Goal: Task Accomplishment & Management: Manage account settings

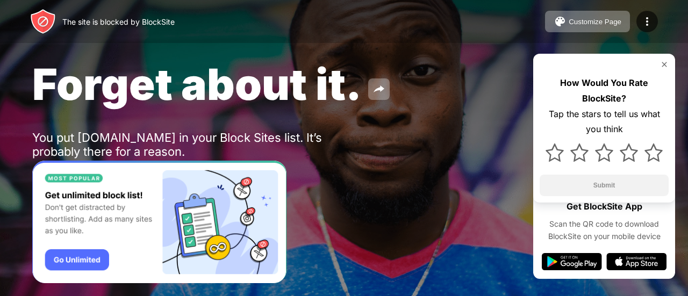
click at [667, 67] on img at bounding box center [664, 64] width 9 height 9
click at [448, 109] on div "Forget about it." at bounding box center [281, 84] width 499 height 52
click at [477, 89] on div "Forget about it." at bounding box center [281, 84] width 499 height 52
click at [606, 28] on button "Customize Page" at bounding box center [587, 22] width 85 height 22
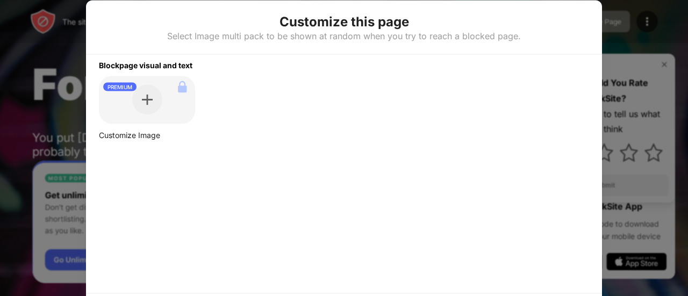
click at [661, 32] on div at bounding box center [344, 148] width 688 height 296
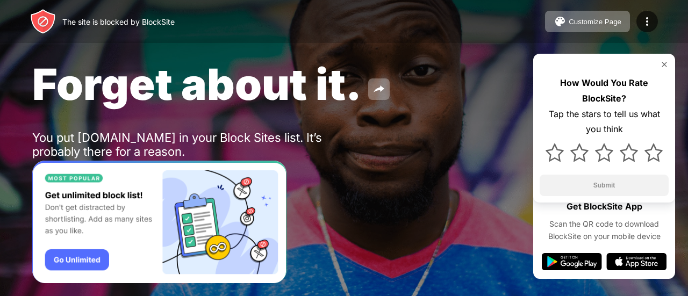
click at [666, 65] on img at bounding box center [664, 64] width 9 height 9
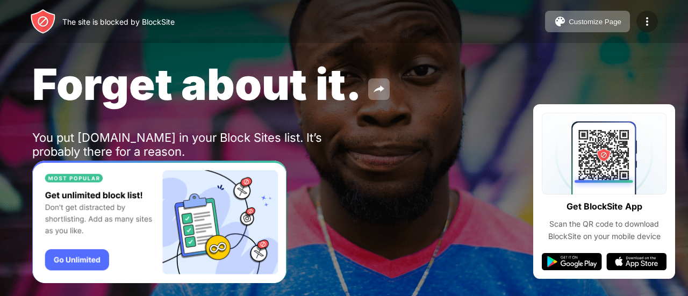
click at [654, 17] on div at bounding box center [647, 22] width 22 height 22
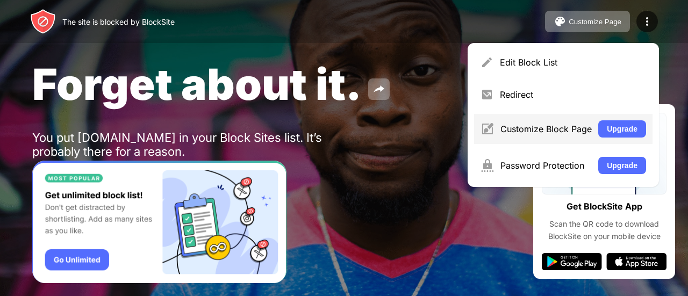
click at [555, 128] on div "Customize Block Page" at bounding box center [545, 129] width 91 height 11
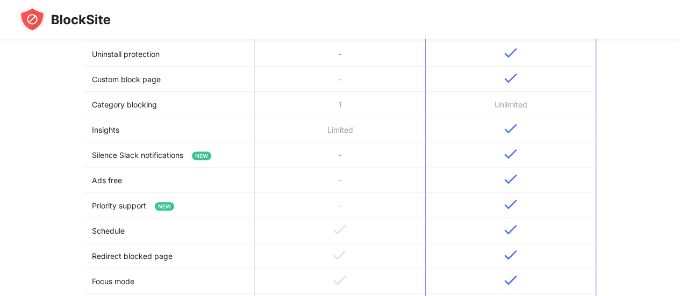
scroll to position [345, 0]
